Goal: Task Accomplishment & Management: Use online tool/utility

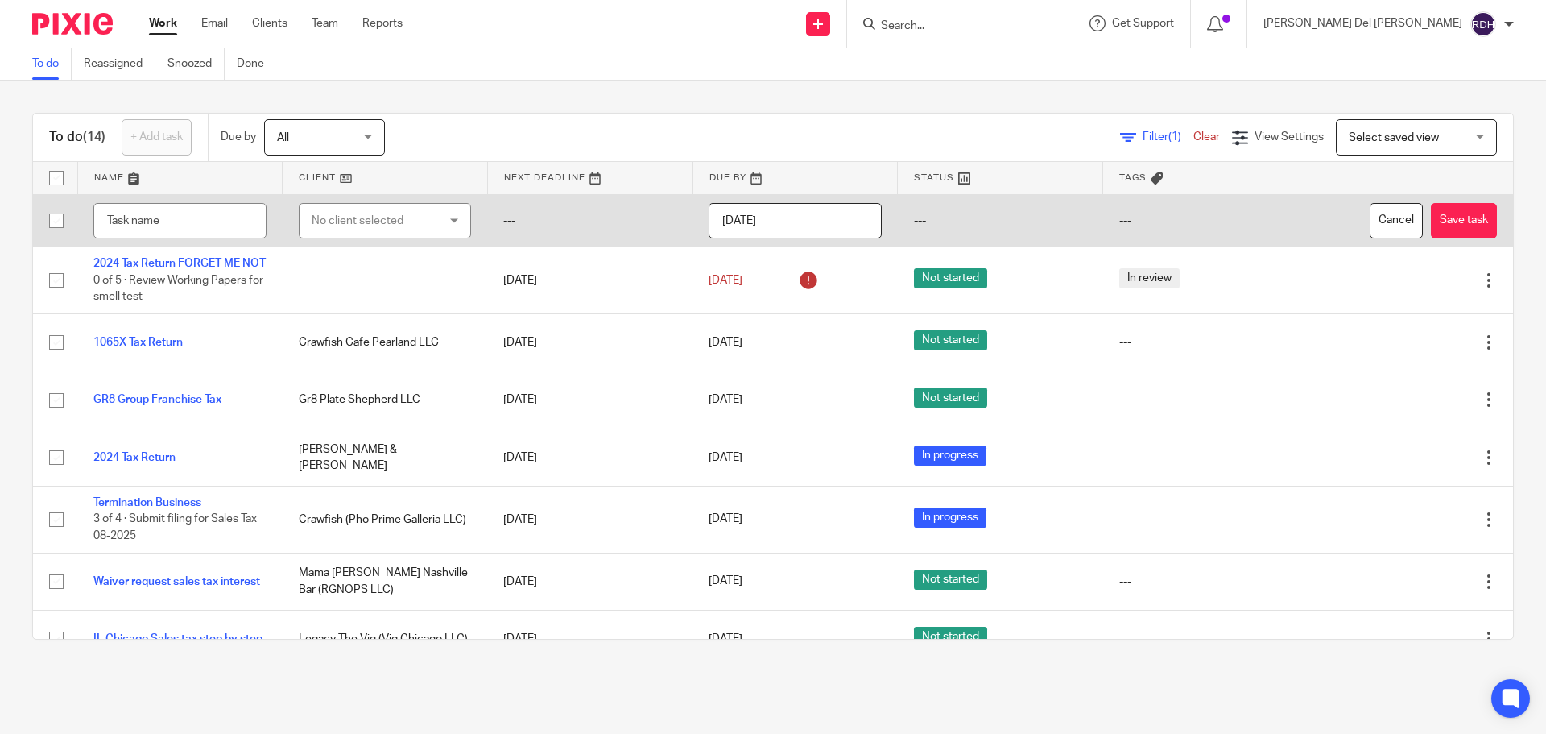
click at [225, 222] on input "text" at bounding box center [179, 221] width 173 height 36
drag, startPoint x: 170, startPoint y: 223, endPoint x: 79, endPoint y: 228, distance: 91.1
click at [76, 211] on tr "Forfeiter== No client selected No client selected 4 All Adapted Furniture, LLC …" at bounding box center [773, 220] width 1480 height 53
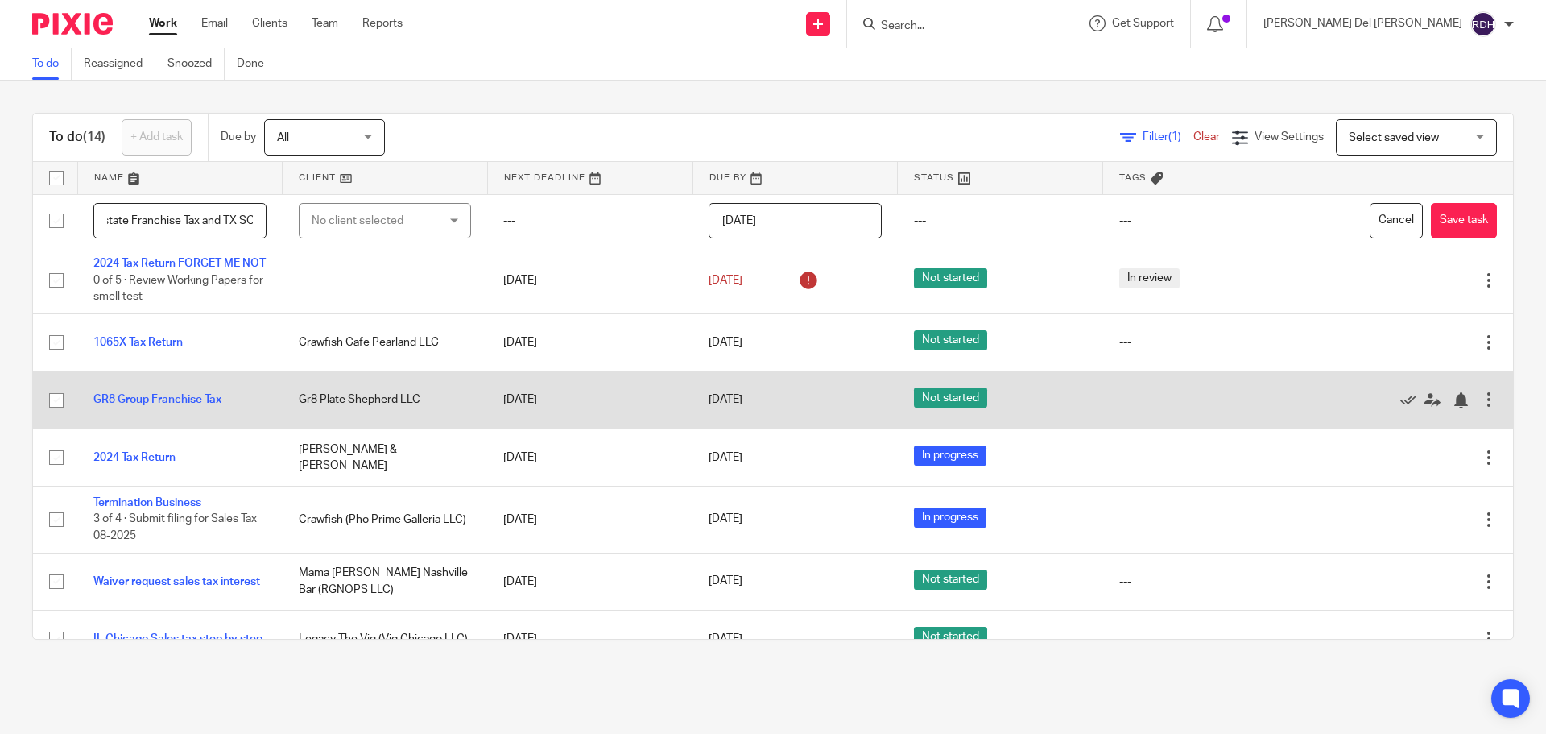
scroll to position [0, 42]
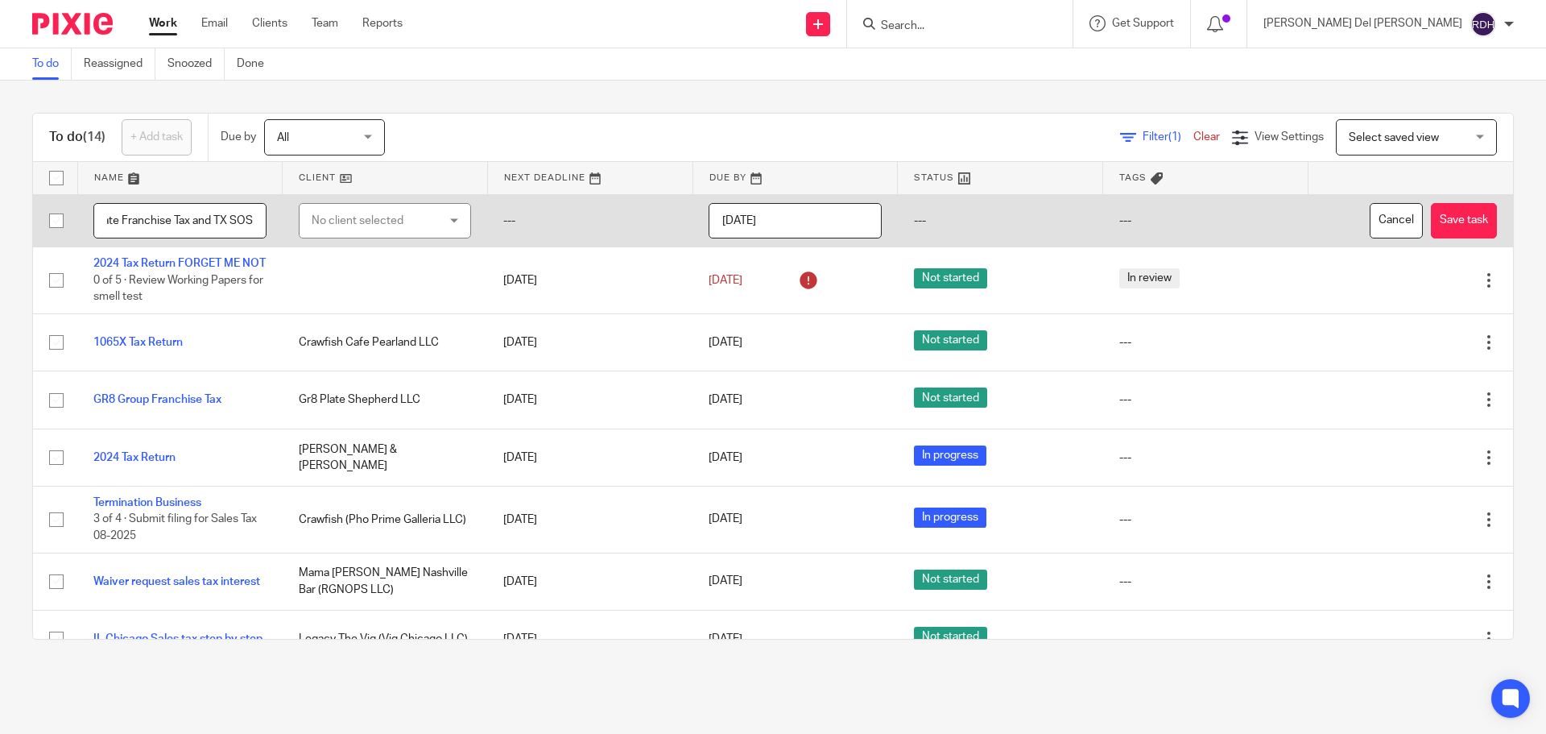
type input "Reinstate Franchise Tax and TX SOS"
click at [424, 213] on div "No client selected" at bounding box center [375, 221] width 127 height 34
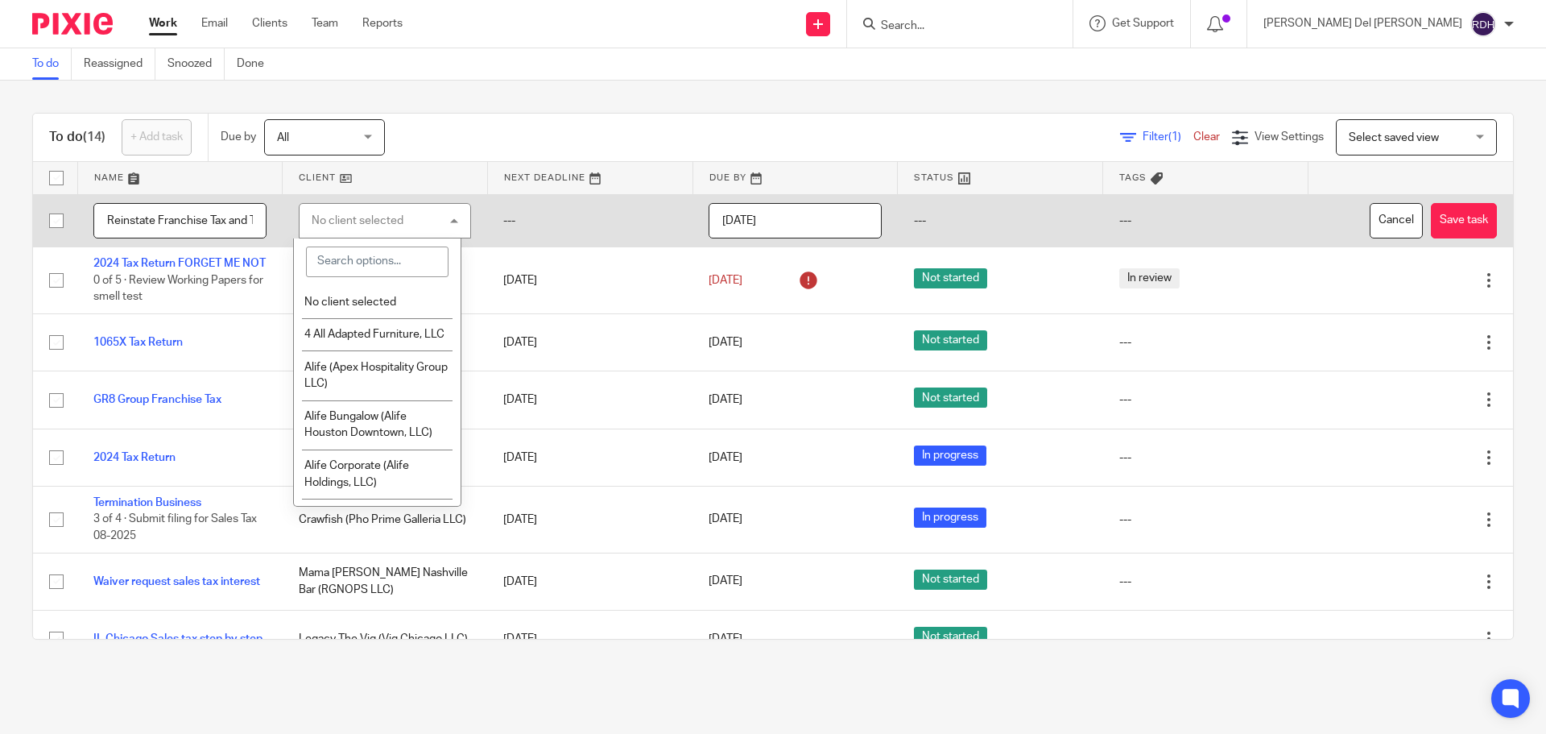
click at [386, 260] on input "search" at bounding box center [377, 261] width 142 height 31
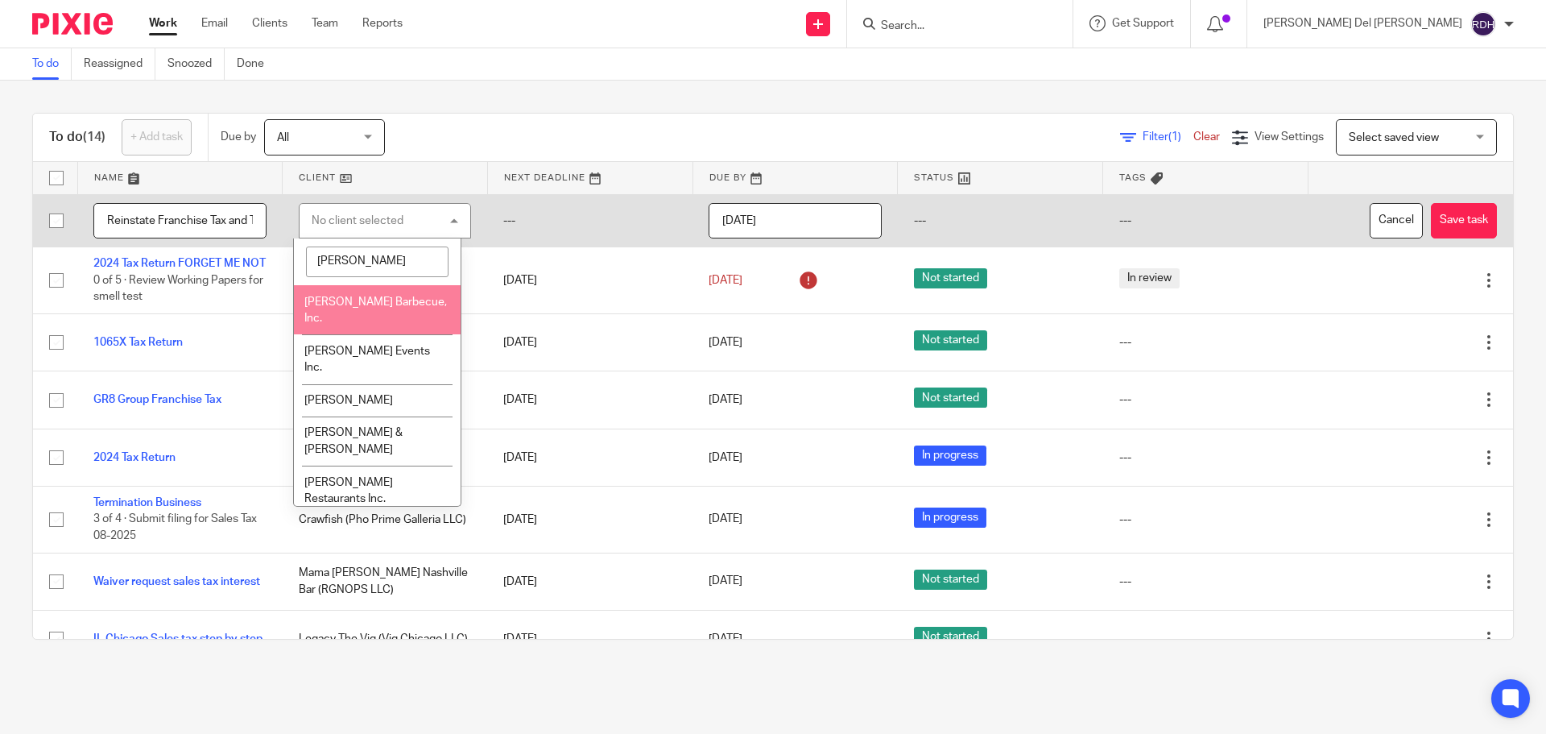
type input "[PERSON_NAME]"
click at [395, 305] on span "[PERSON_NAME] Barbecue, Inc." at bounding box center [375, 310] width 143 height 28
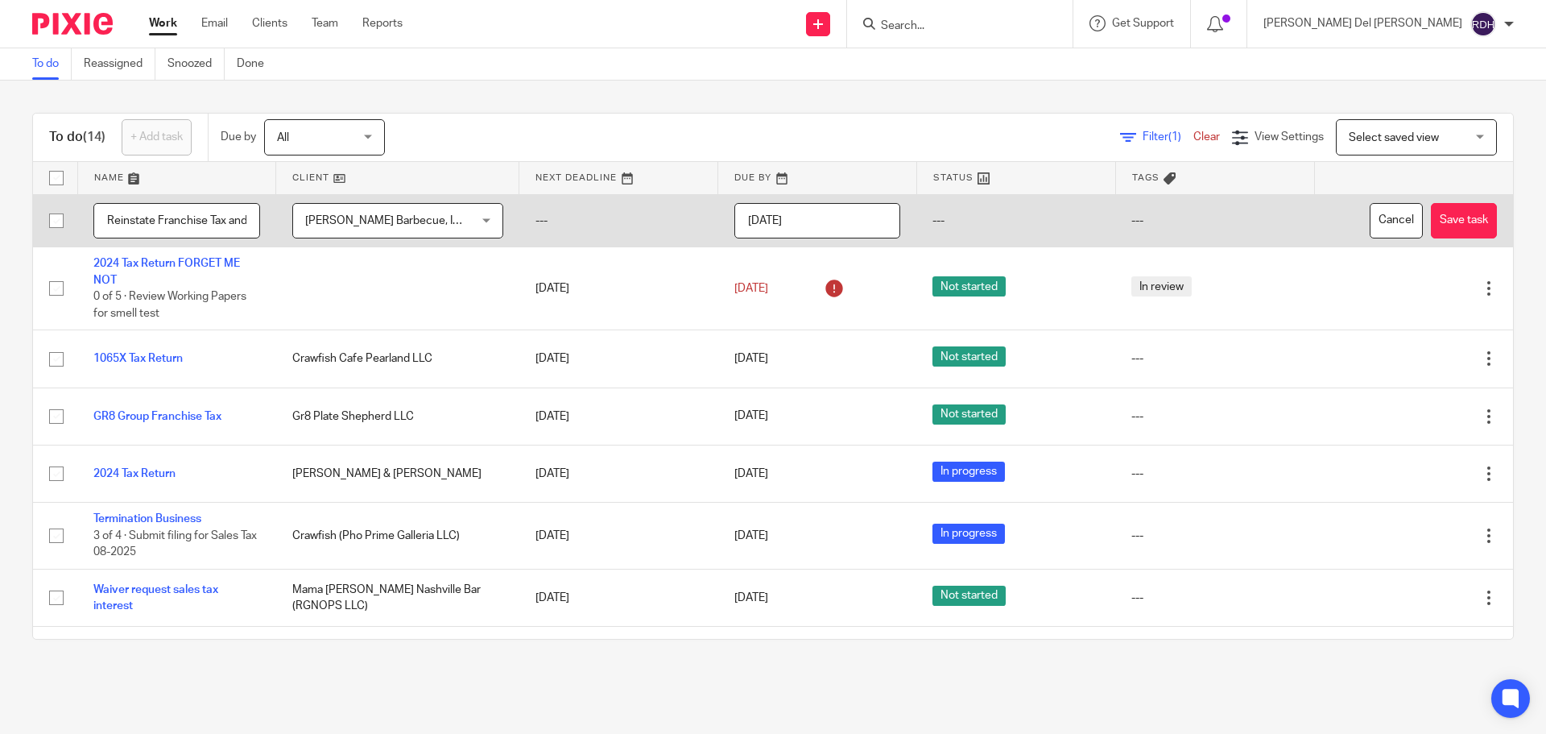
click at [519, 229] on td "---" at bounding box center [618, 220] width 199 height 53
click at [838, 232] on input "[DATE]" at bounding box center [818, 221] width 167 height 36
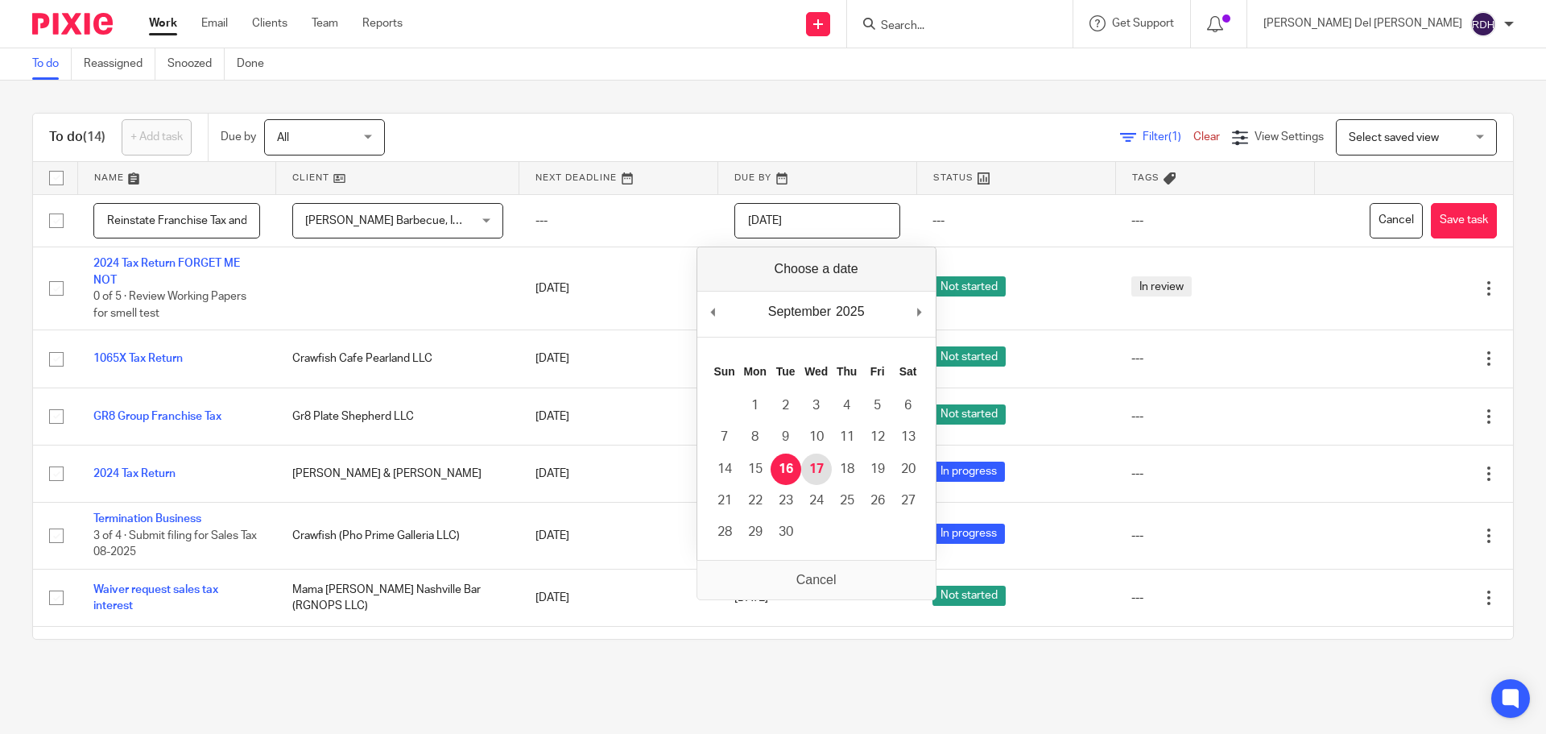
type input "[DATE]"
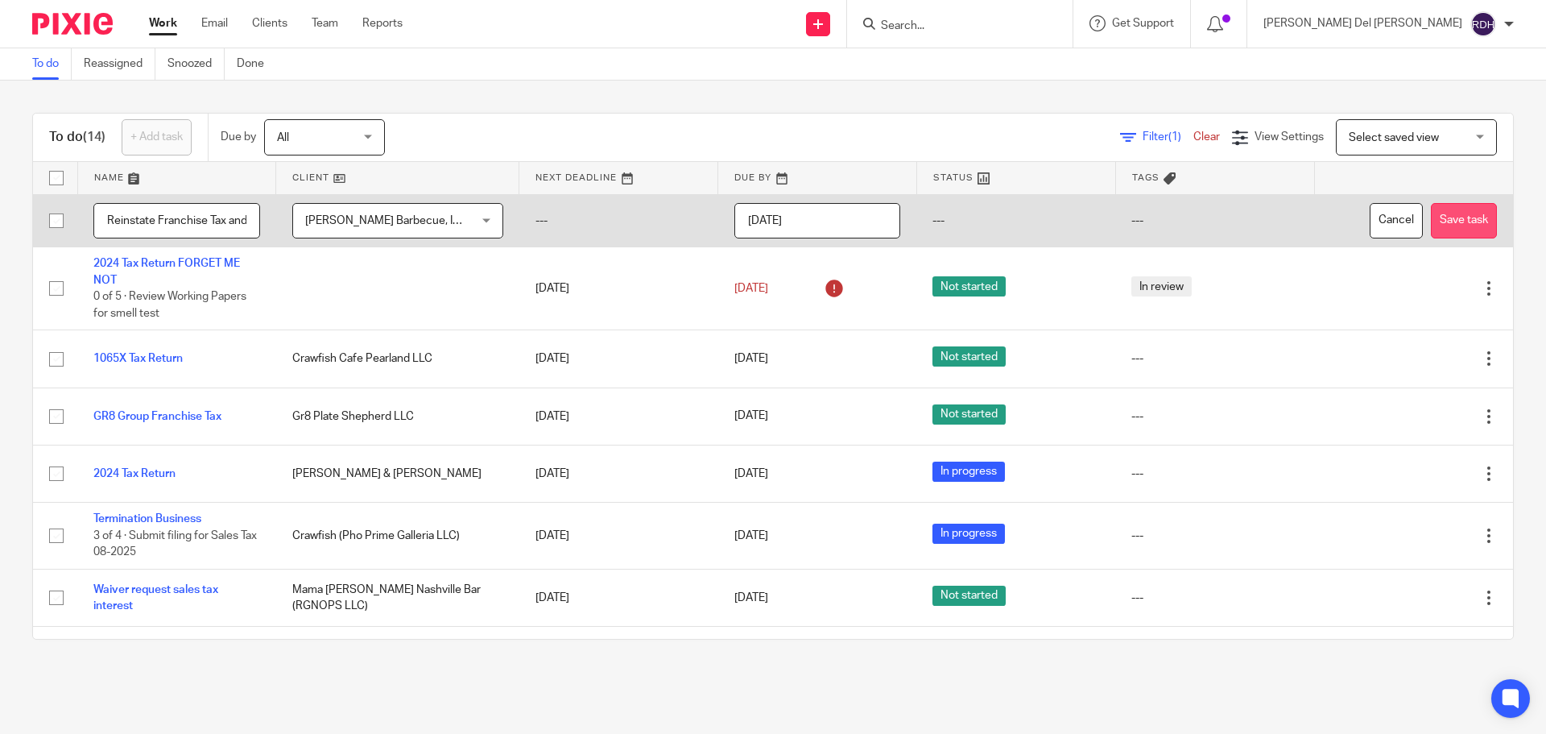
click at [1431, 226] on button "Save task" at bounding box center [1464, 221] width 66 height 36
